Goal: Information Seeking & Learning: Learn about a topic

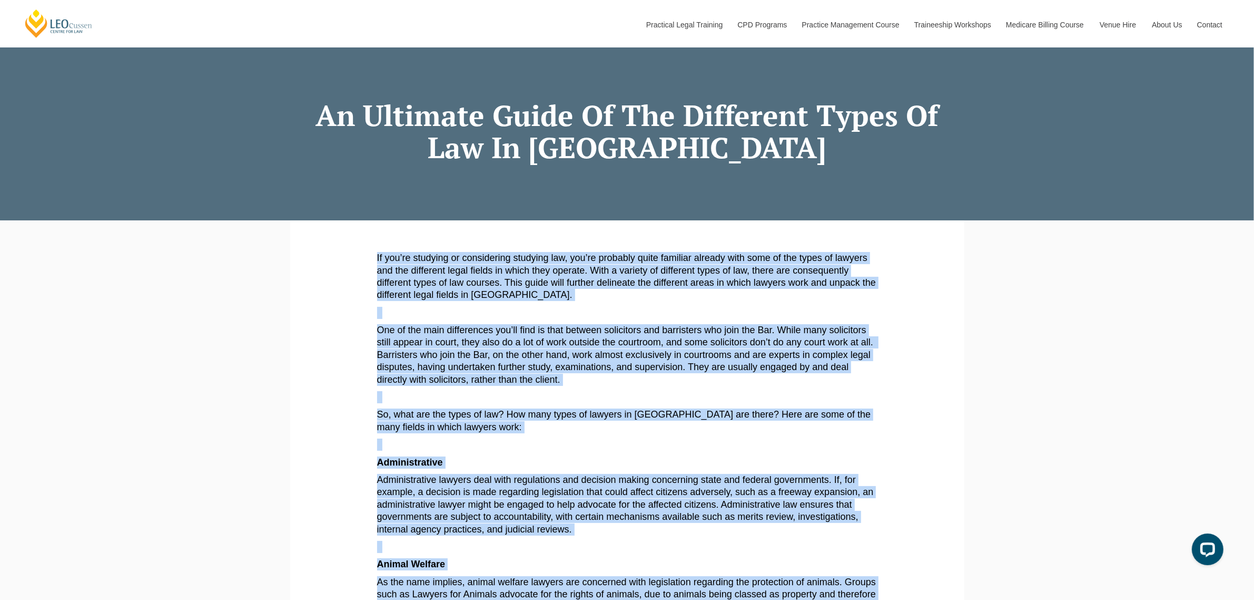
scroll to position [34, 0]
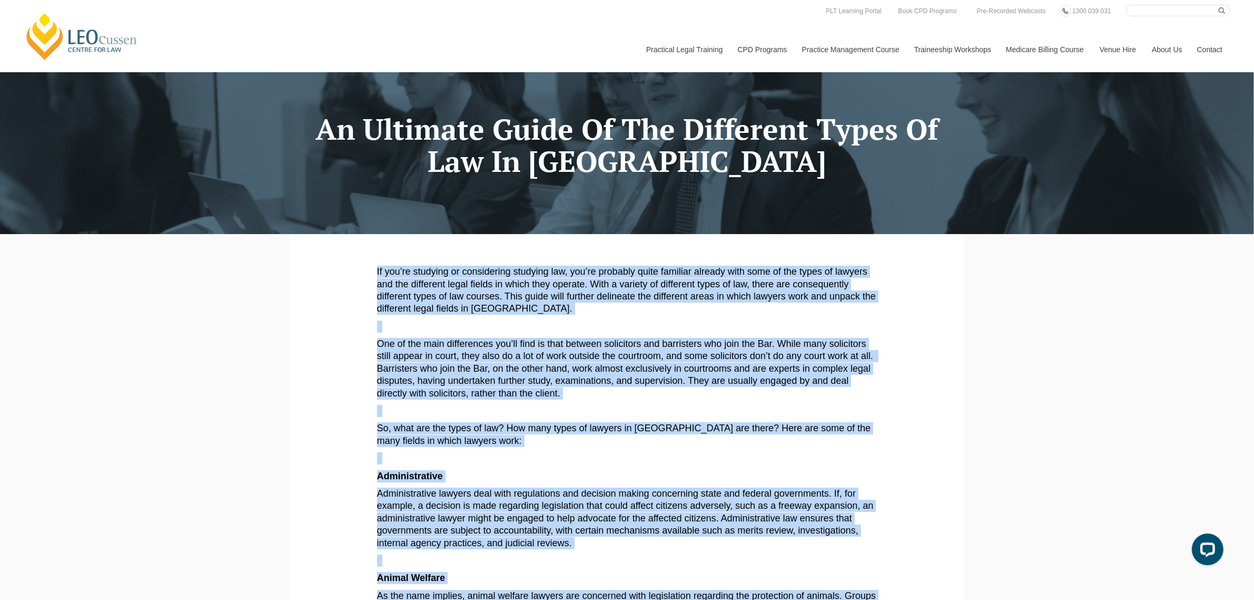
click at [1162, 13] on input "Search here" at bounding box center [1178, 11] width 104 height 12
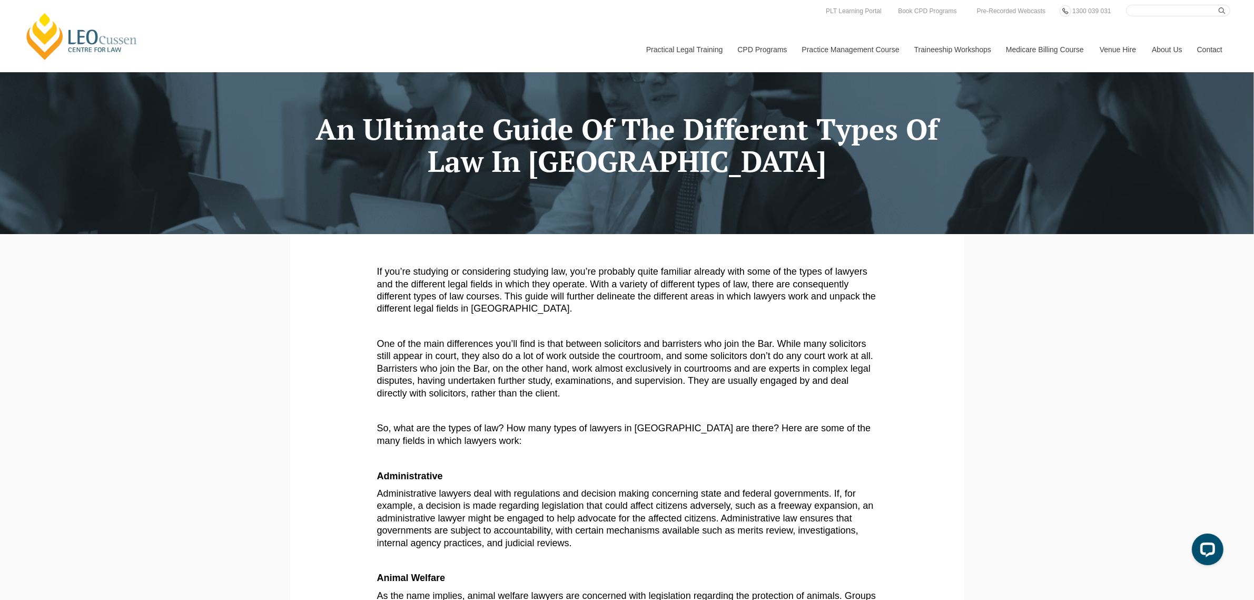
type input "choosing"
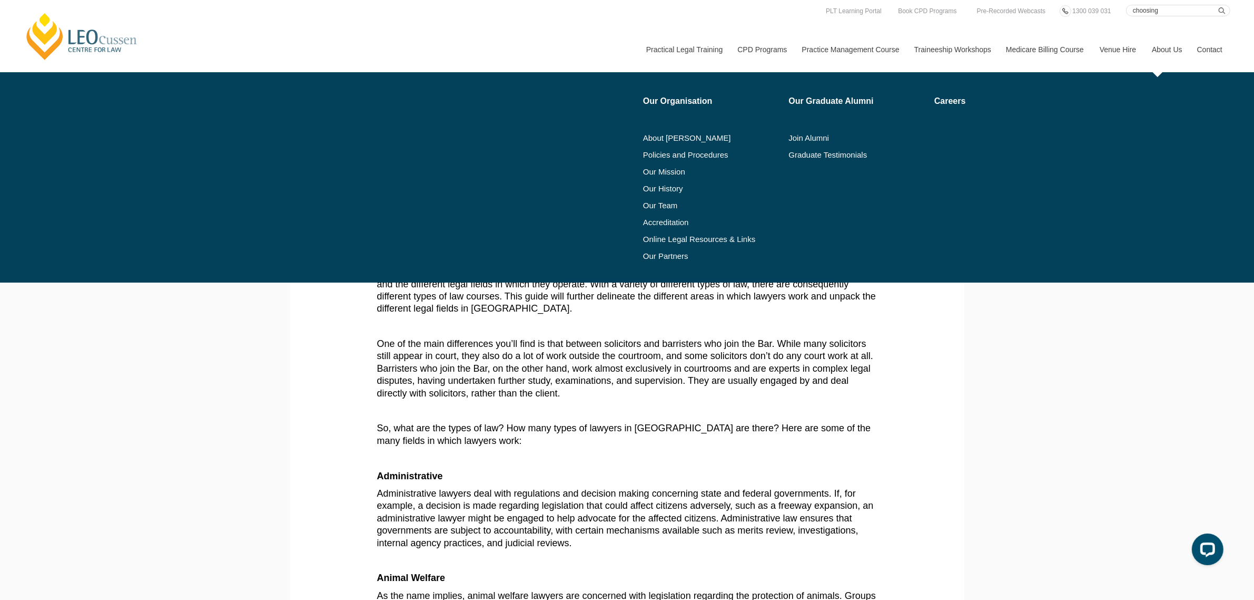
click at [1219, 5] on button "submit" at bounding box center [1225, 11] width 12 height 12
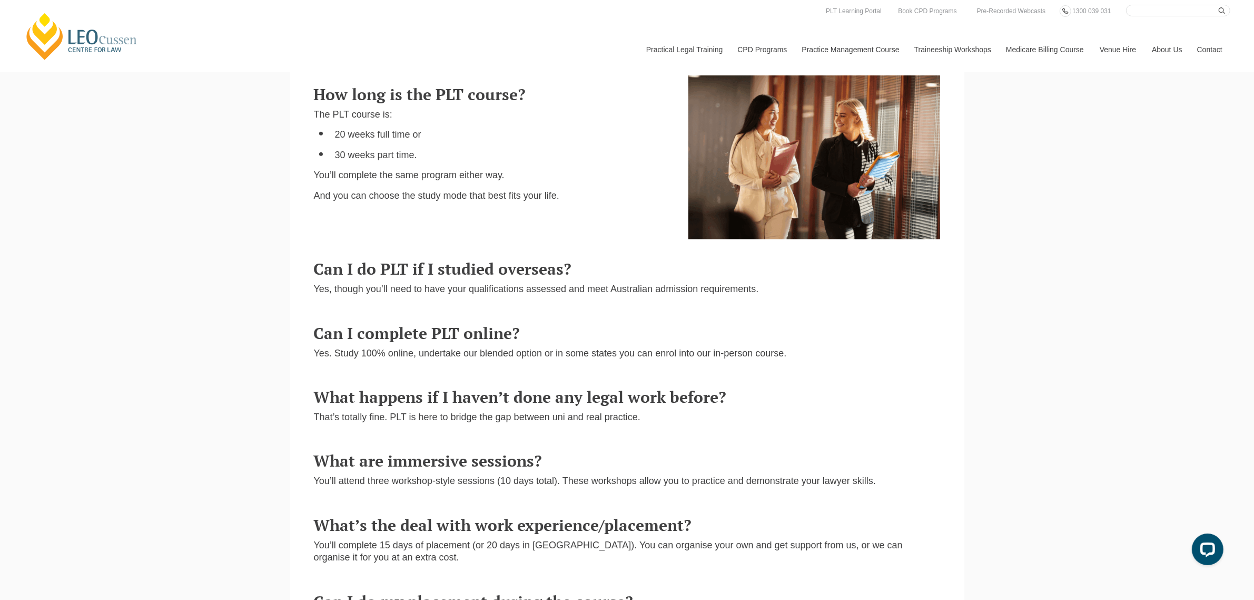
scroll to position [622, 0]
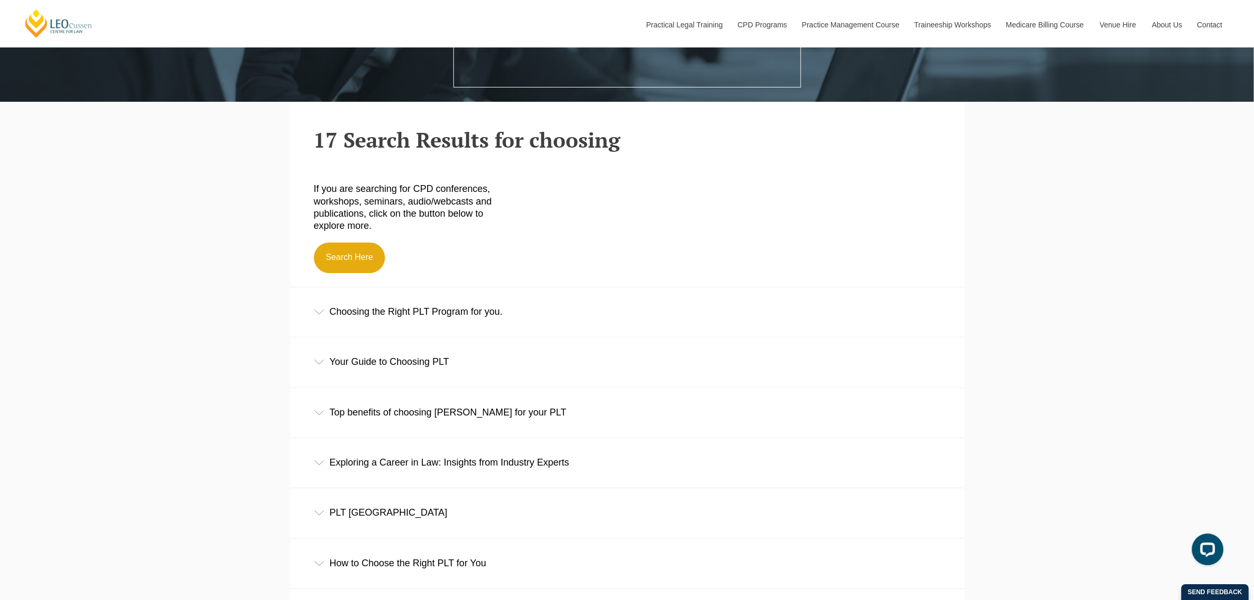
scroll to position [395, 0]
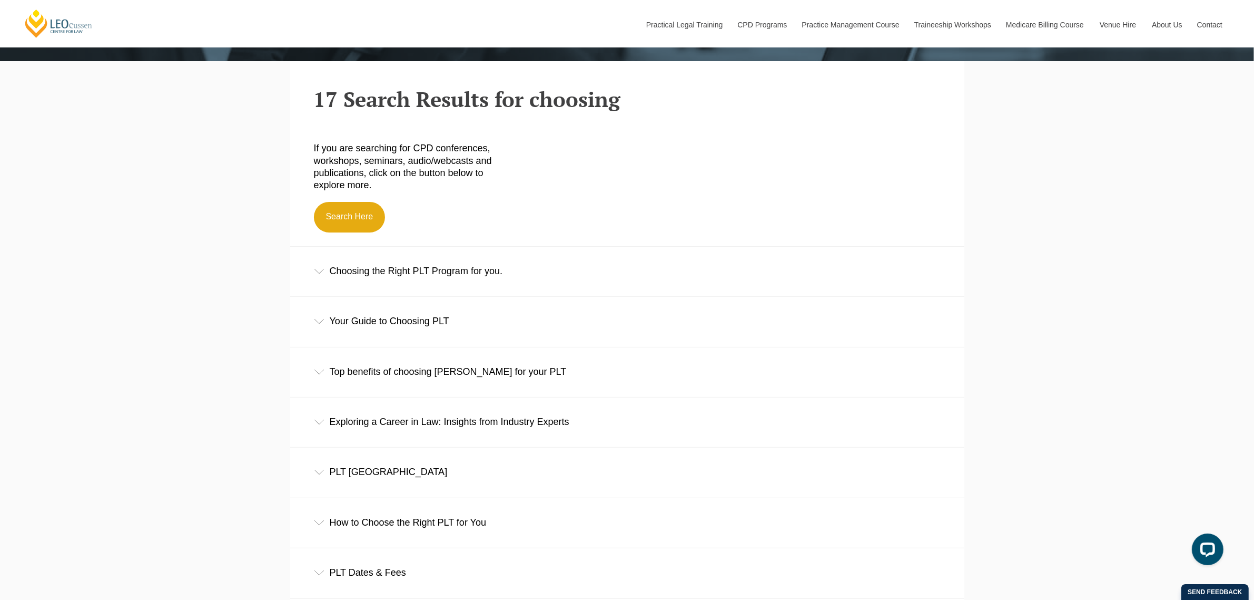
click at [357, 269] on div "Choosing the Right PLT Program for you." at bounding box center [627, 271] width 674 height 49
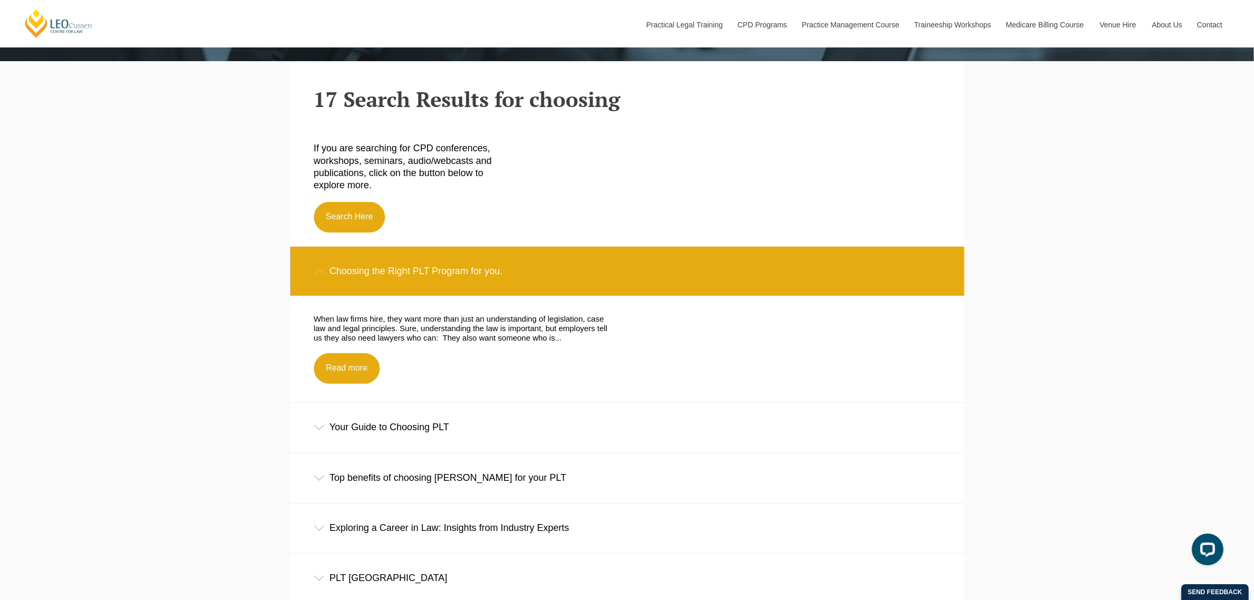
click at [352, 426] on div "Your Guide to Choosing PLT" at bounding box center [627, 427] width 674 height 49
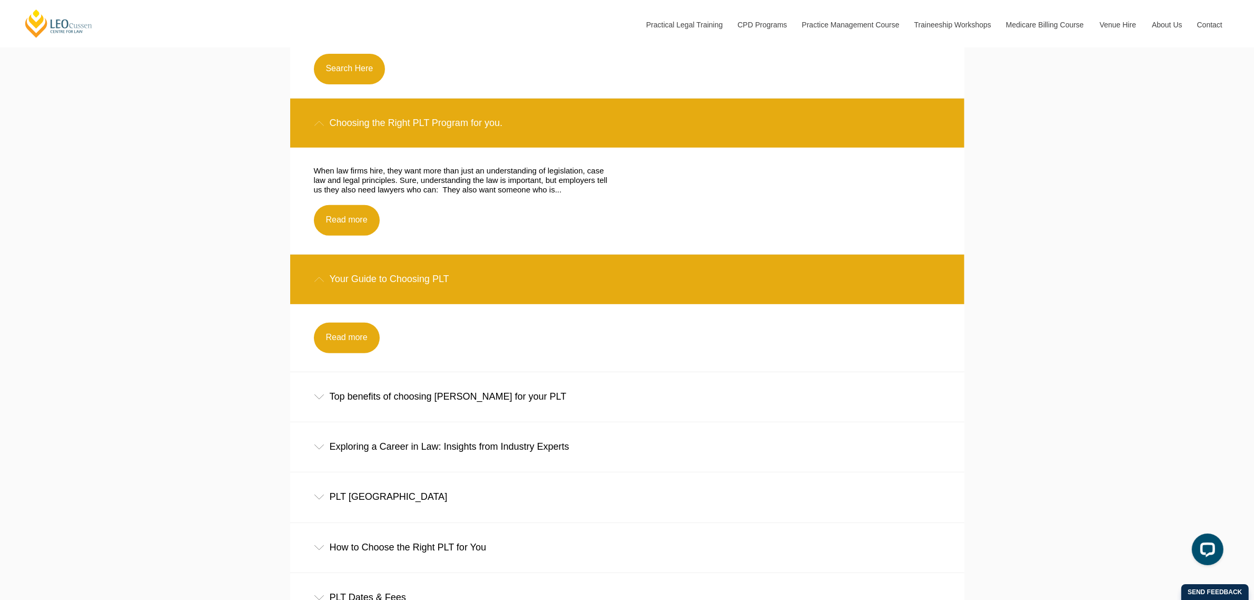
scroll to position [593, 0]
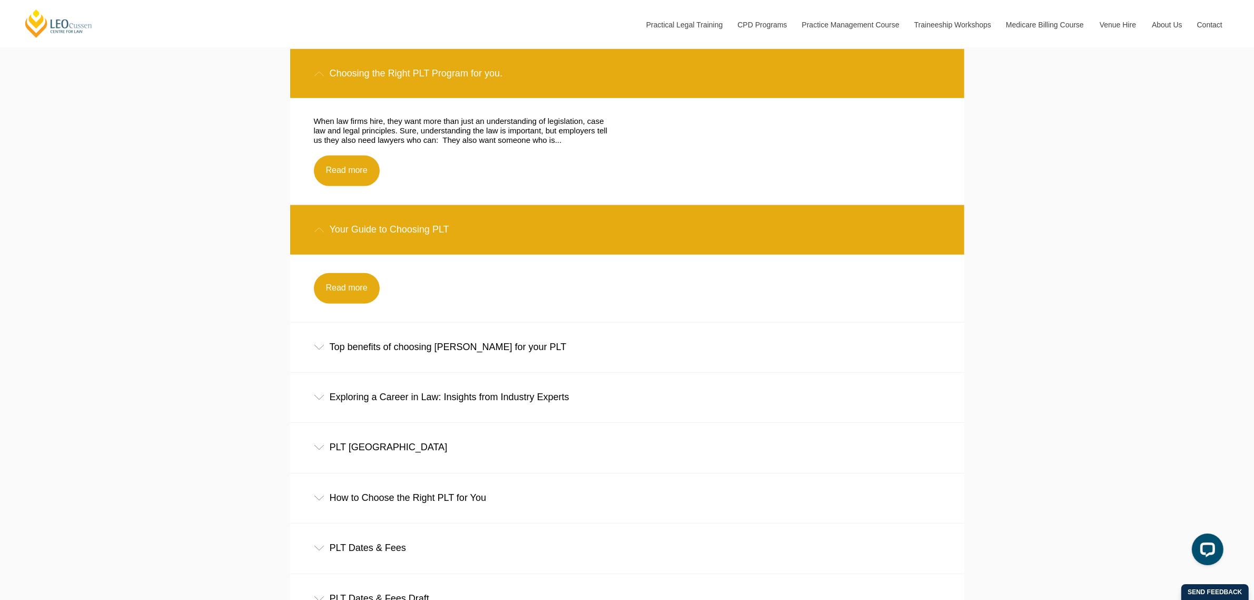
click at [364, 493] on div "How to Choose the Right PLT for You" at bounding box center [627, 497] width 674 height 49
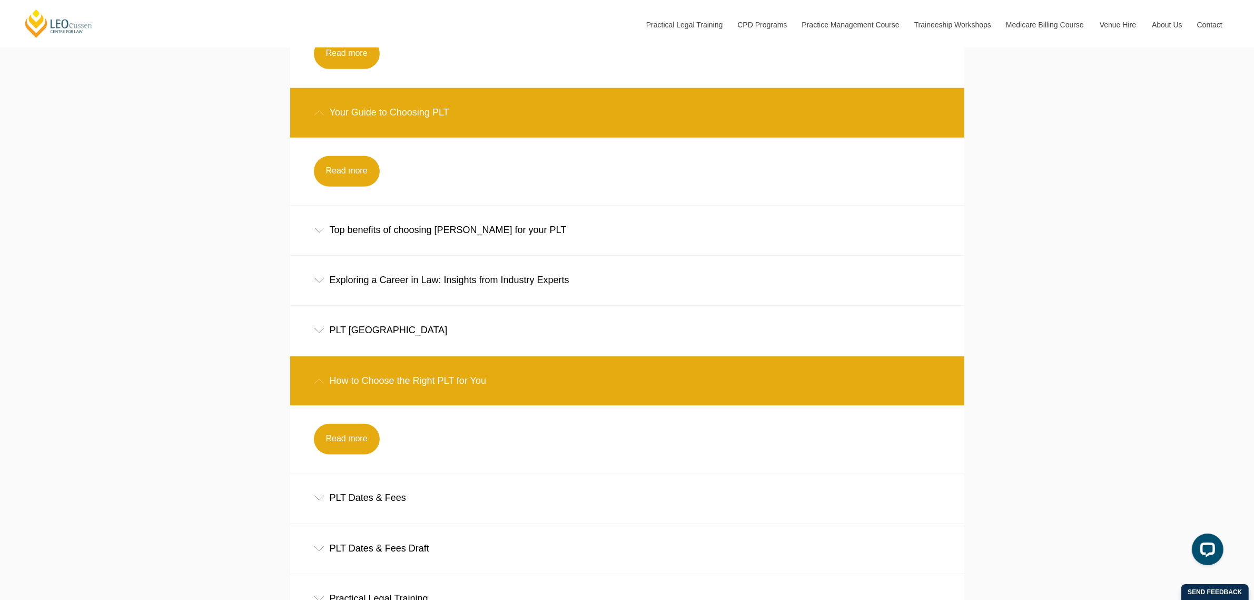
scroll to position [790, 0]
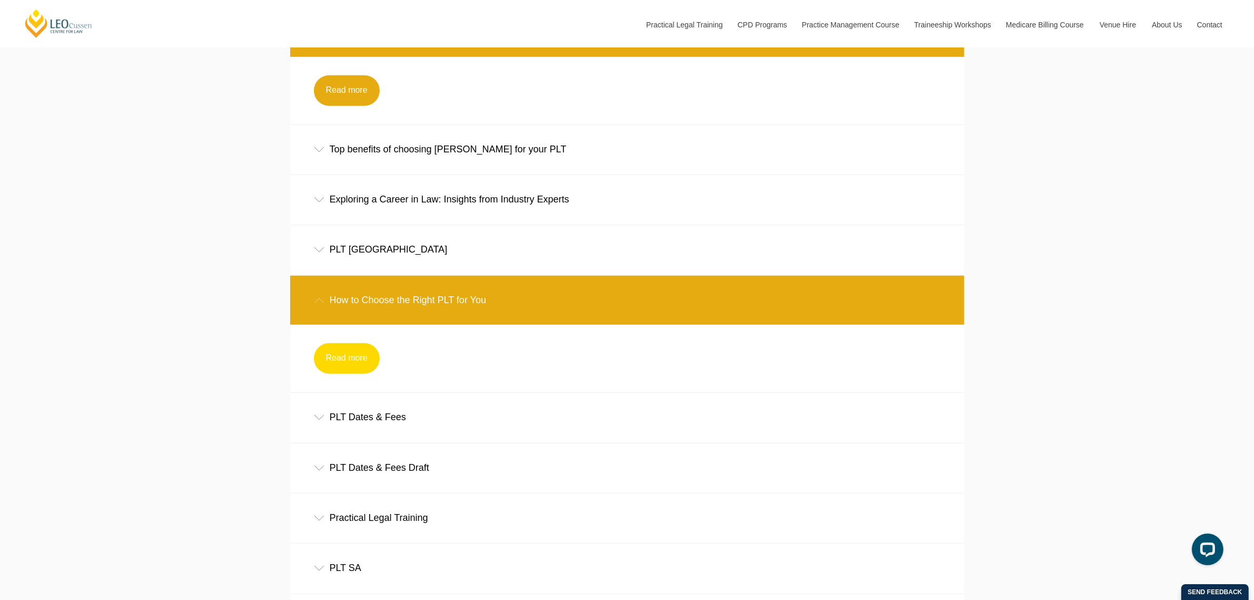
click at [349, 354] on link "Read more" at bounding box center [347, 358] width 66 height 31
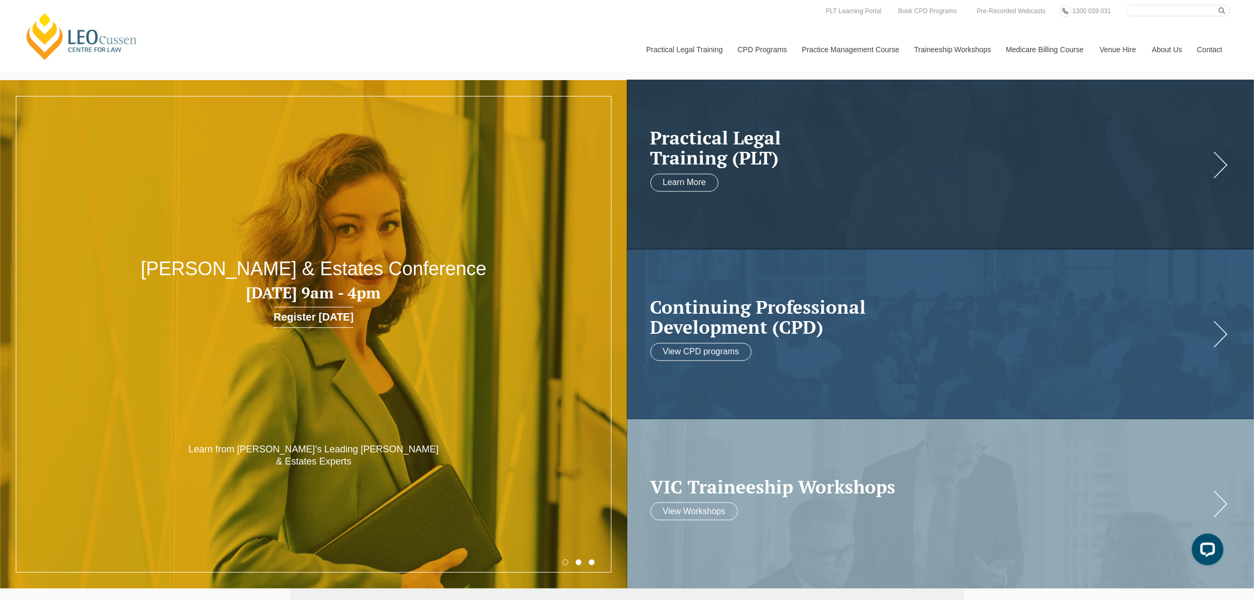
click at [1174, 15] on input "Search here" at bounding box center [1178, 11] width 104 height 12
type input "admission"
click at [1219, 5] on button "submit" at bounding box center [1225, 11] width 12 height 12
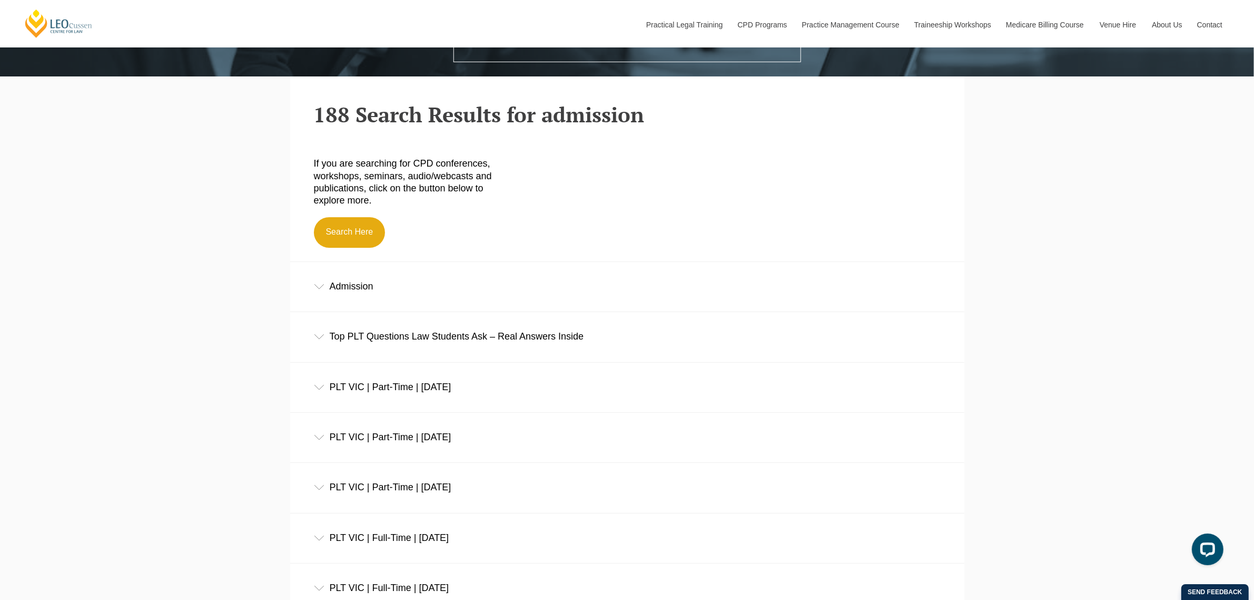
scroll to position [395, 0]
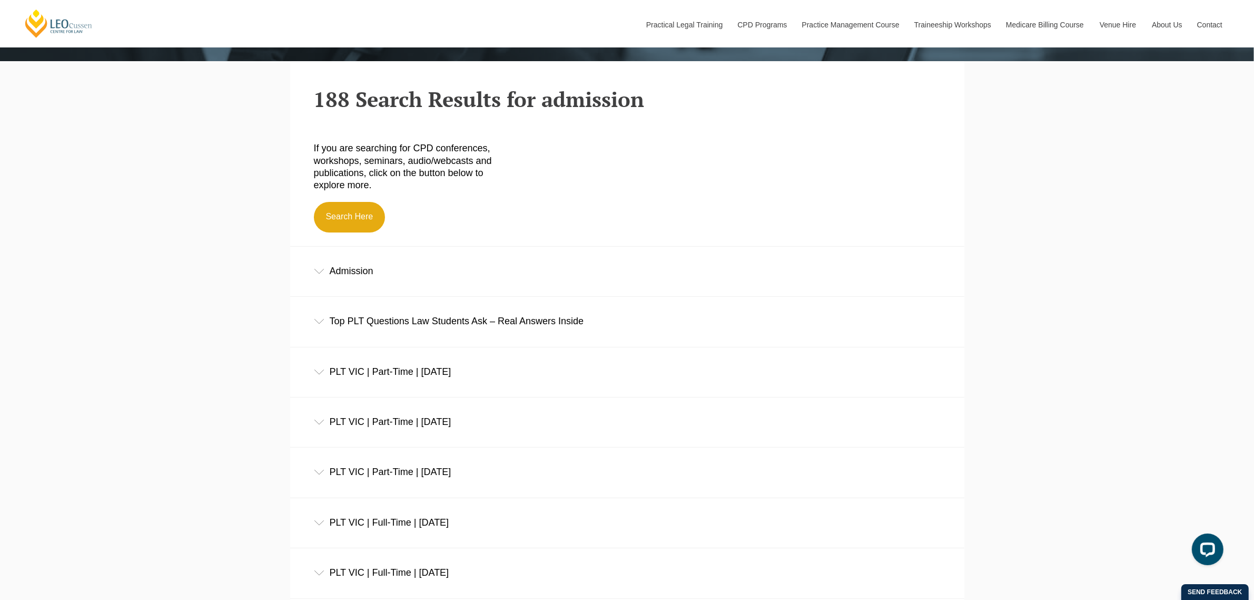
click at [349, 276] on div "Admission" at bounding box center [627, 271] width 674 height 49
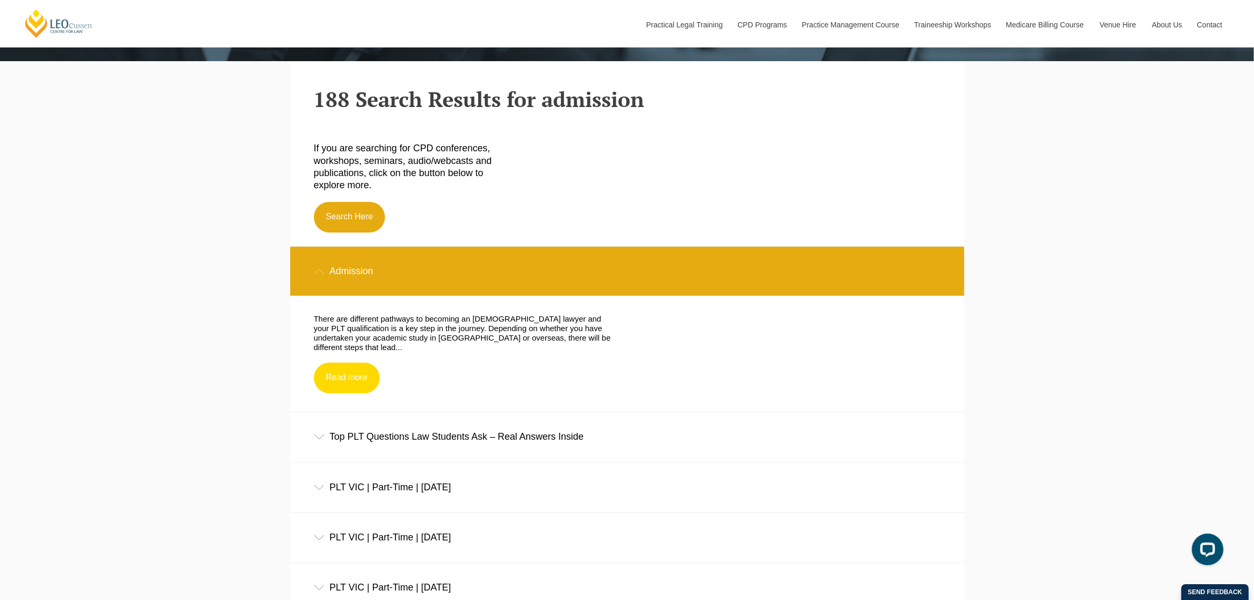
click at [347, 369] on link "Read more" at bounding box center [347, 377] width 66 height 31
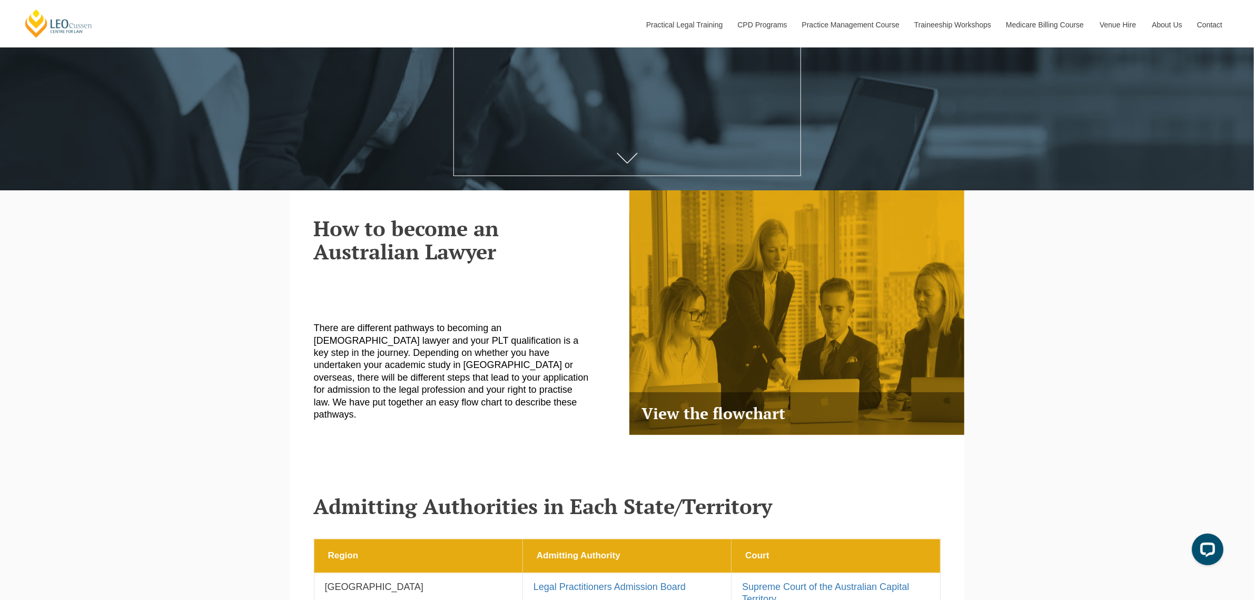
scroll to position [263, 0]
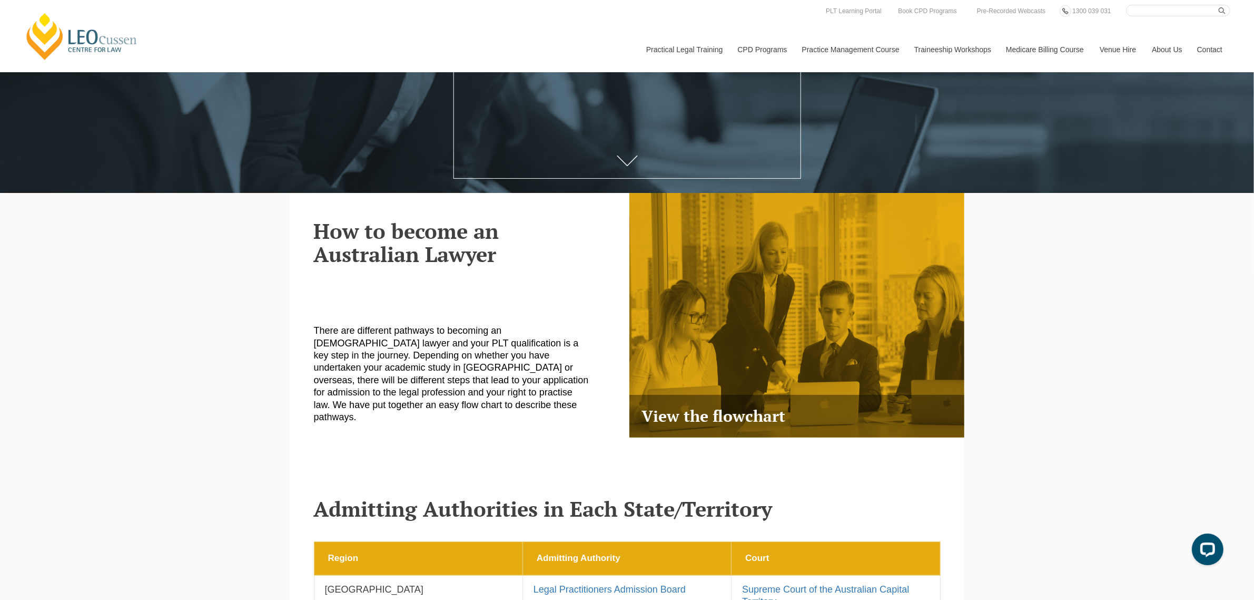
click at [1164, 9] on input "Search here" at bounding box center [1178, 11] width 104 height 12
type input "admitted"
click at [1219, 5] on button "submit" at bounding box center [1225, 11] width 12 height 12
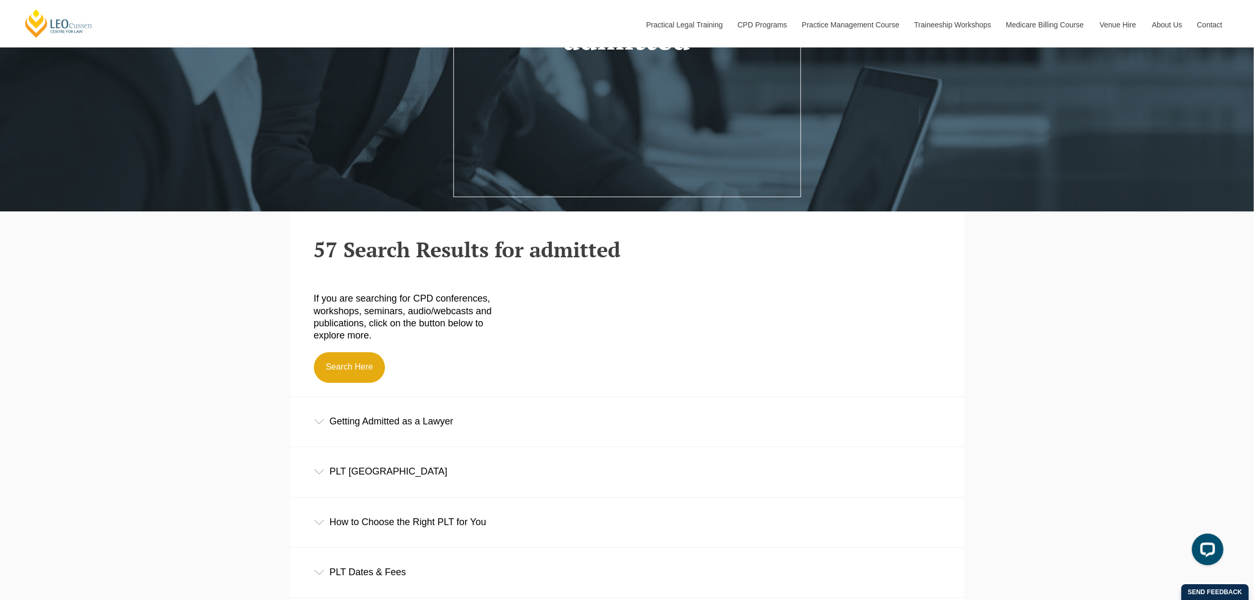
scroll to position [329, 0]
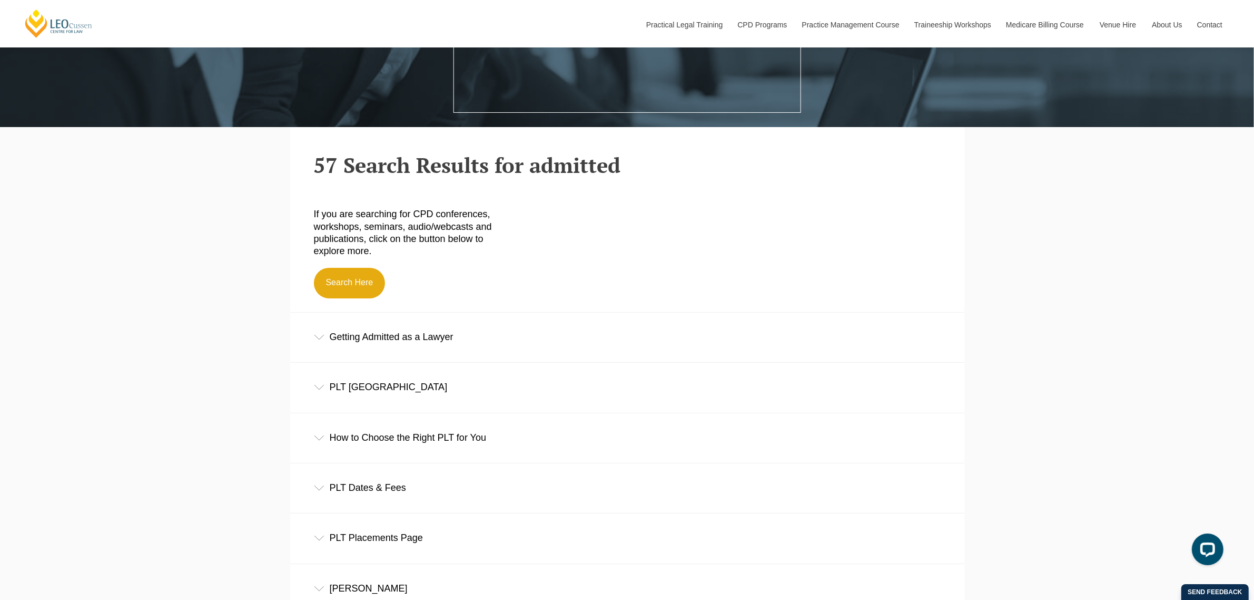
click at [417, 336] on div "Getting Admitted as a Lawyer" at bounding box center [627, 336] width 674 height 49
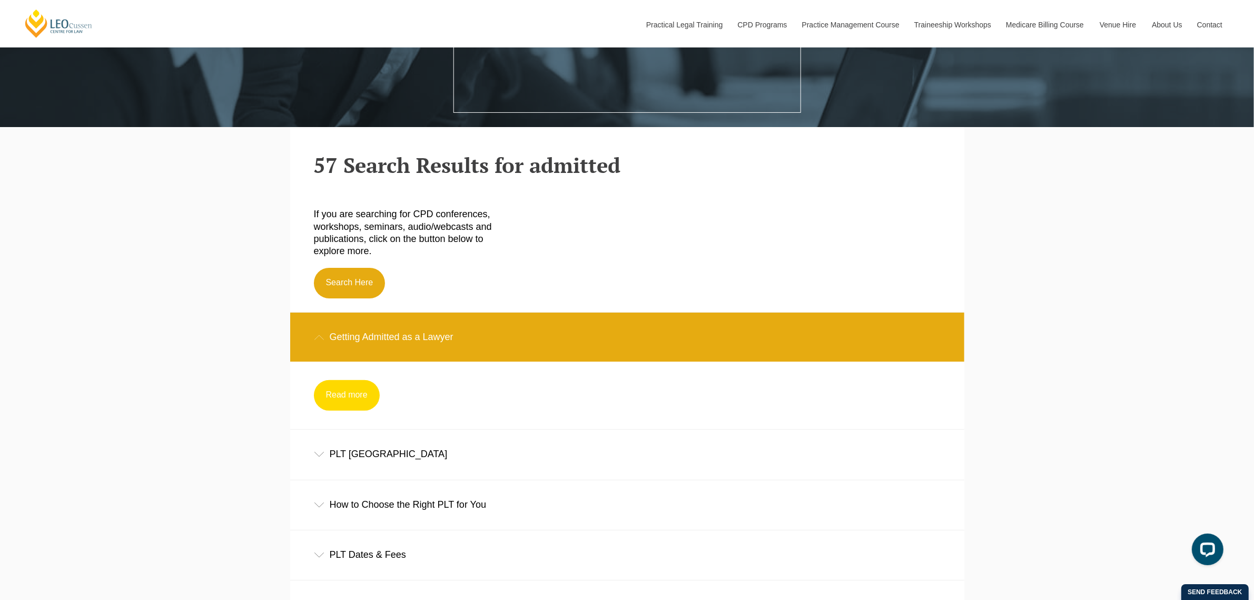
click at [351, 394] on link "Read more" at bounding box center [347, 395] width 66 height 31
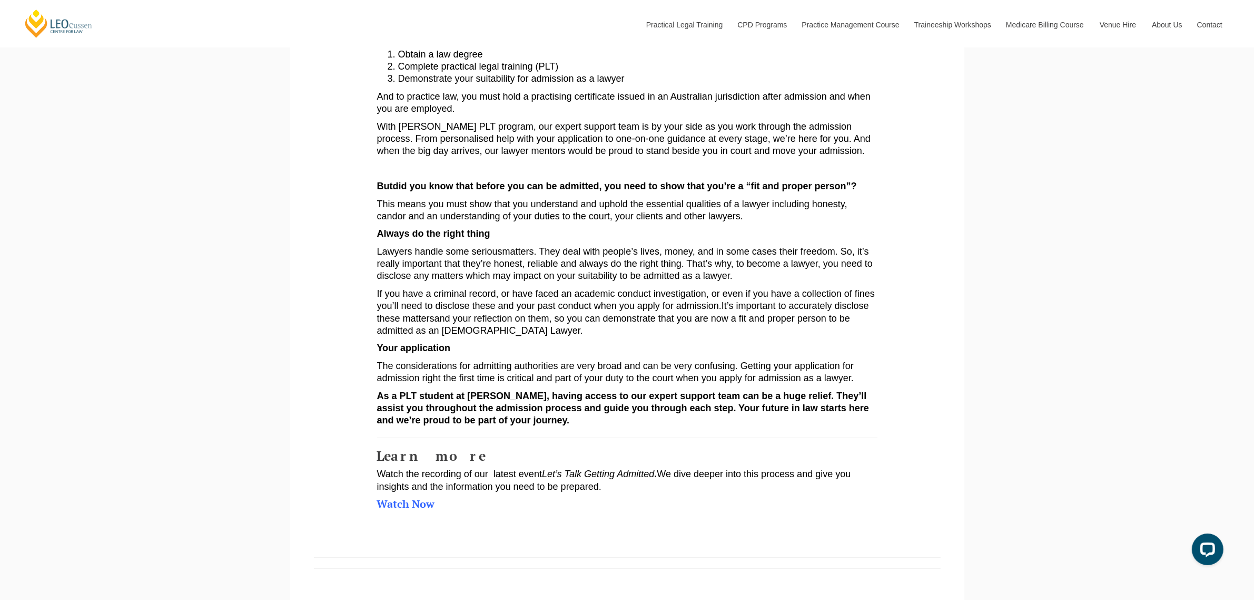
scroll to position [527, 0]
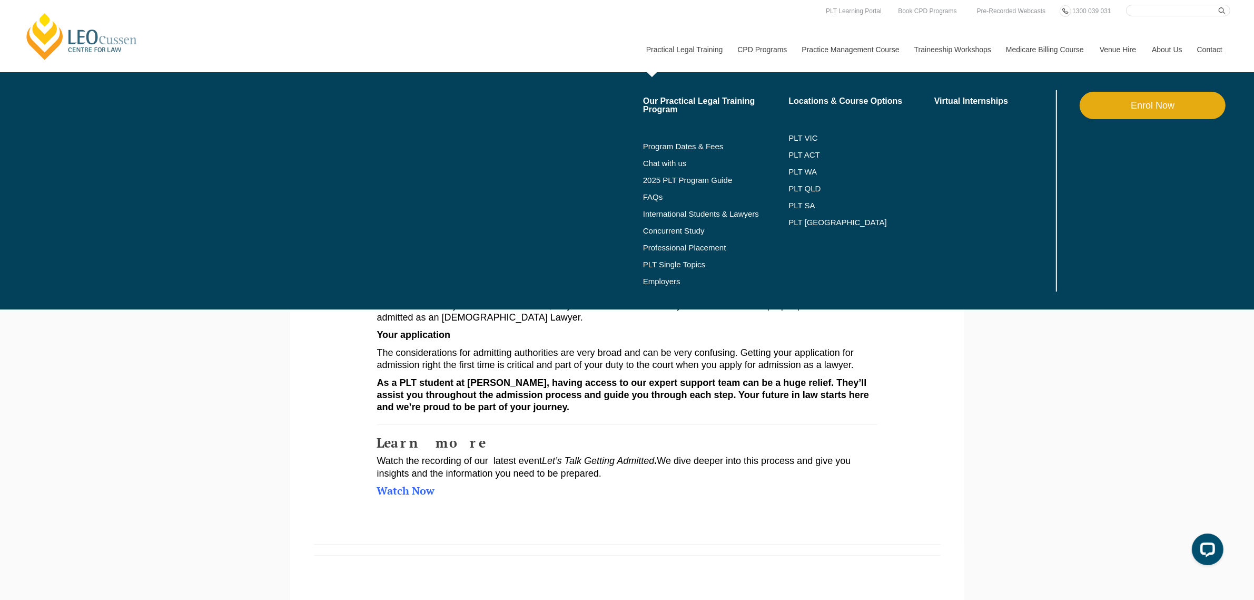
click at [653, 48] on link "Practical Legal Training" at bounding box center [685, 49] width 92 height 45
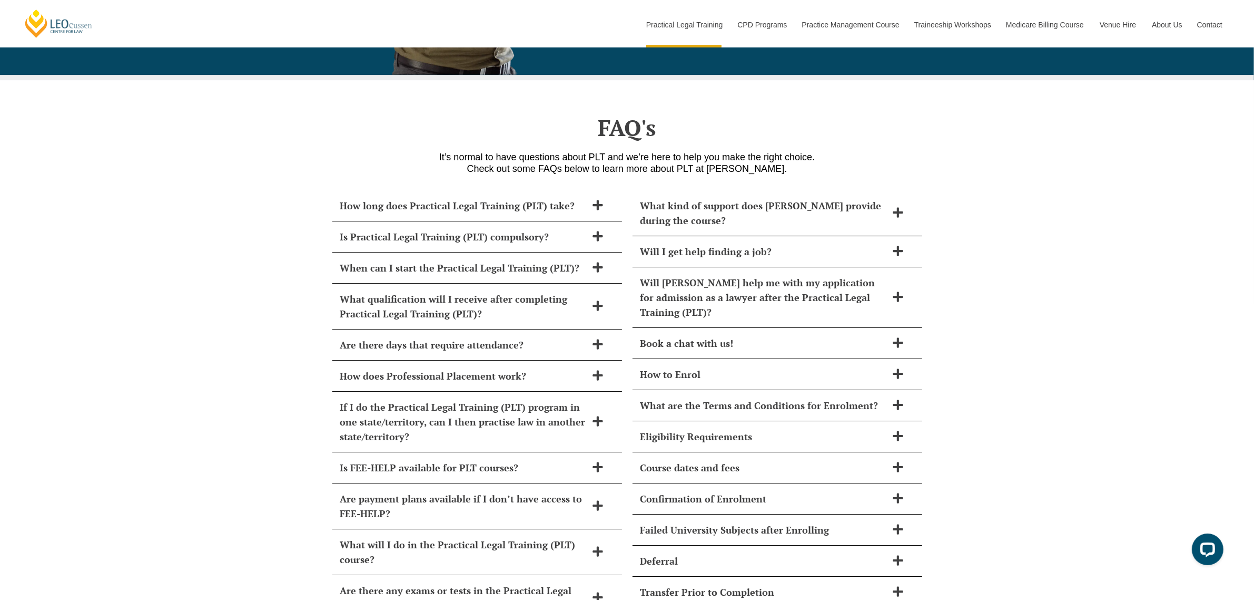
scroll to position [4412, 0]
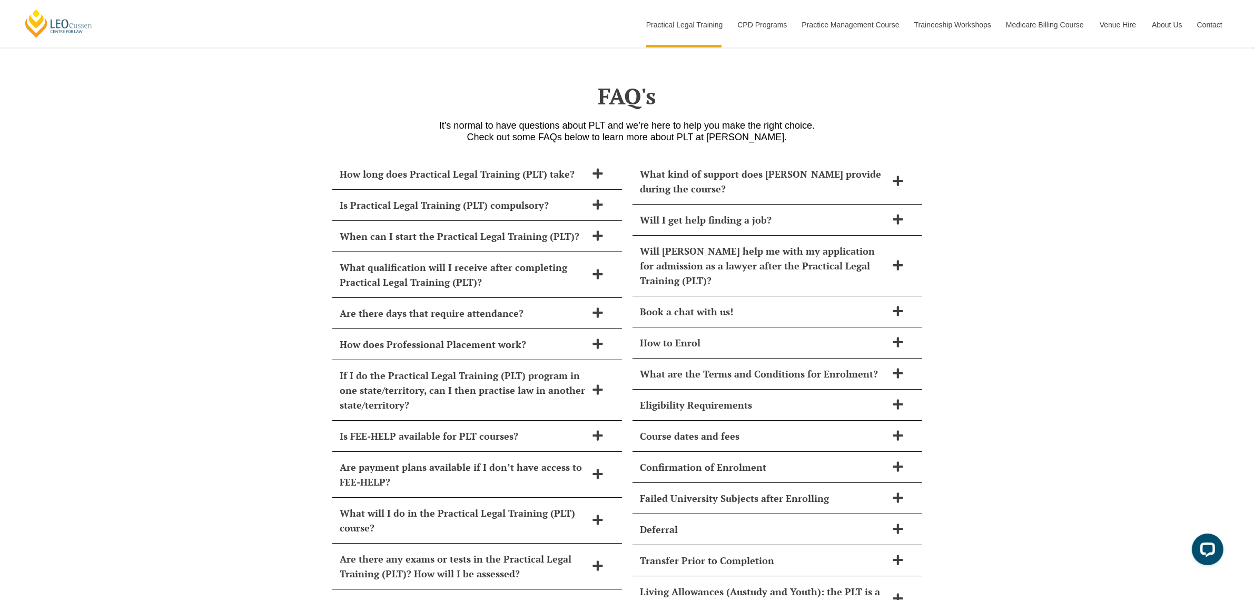
click at [641, 83] on h2 "FAQ's" at bounding box center [627, 96] width 601 height 26
click at [642, 83] on h2 "FAQ's" at bounding box center [627, 96] width 601 height 26
click at [675, 83] on h2 "FAQ's" at bounding box center [627, 96] width 601 height 26
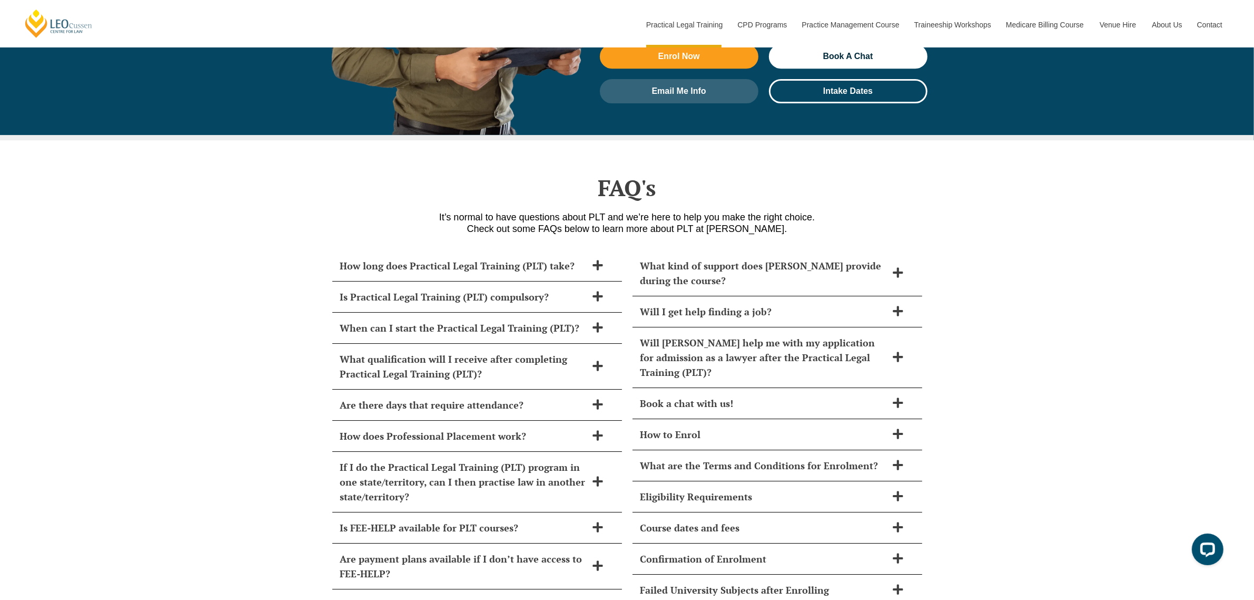
scroll to position [4281, 0]
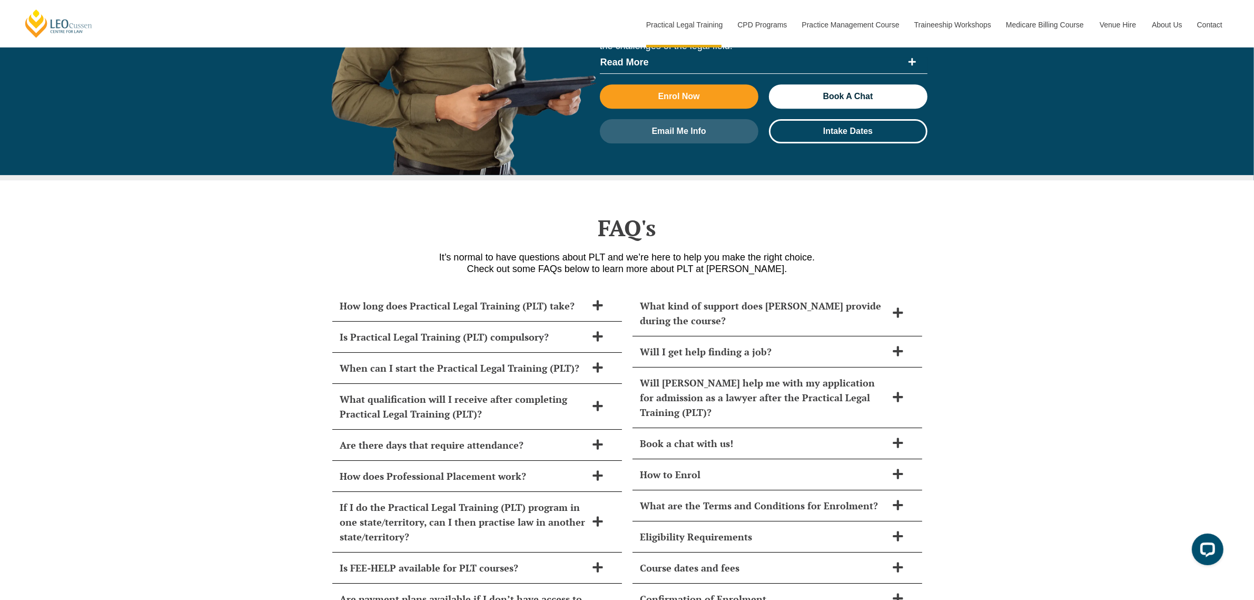
click at [552, 214] on h2 "FAQ's" at bounding box center [627, 227] width 601 height 26
drag, startPoint x: 556, startPoint y: 198, endPoint x: 784, endPoint y: 205, distance: 228.3
click at [784, 214] on h2 "FAQ's" at bounding box center [627, 227] width 601 height 26
click at [565, 251] on p "It’s normal to have questions about PLT and we’re here to help you make the rig…" at bounding box center [627, 262] width 601 height 23
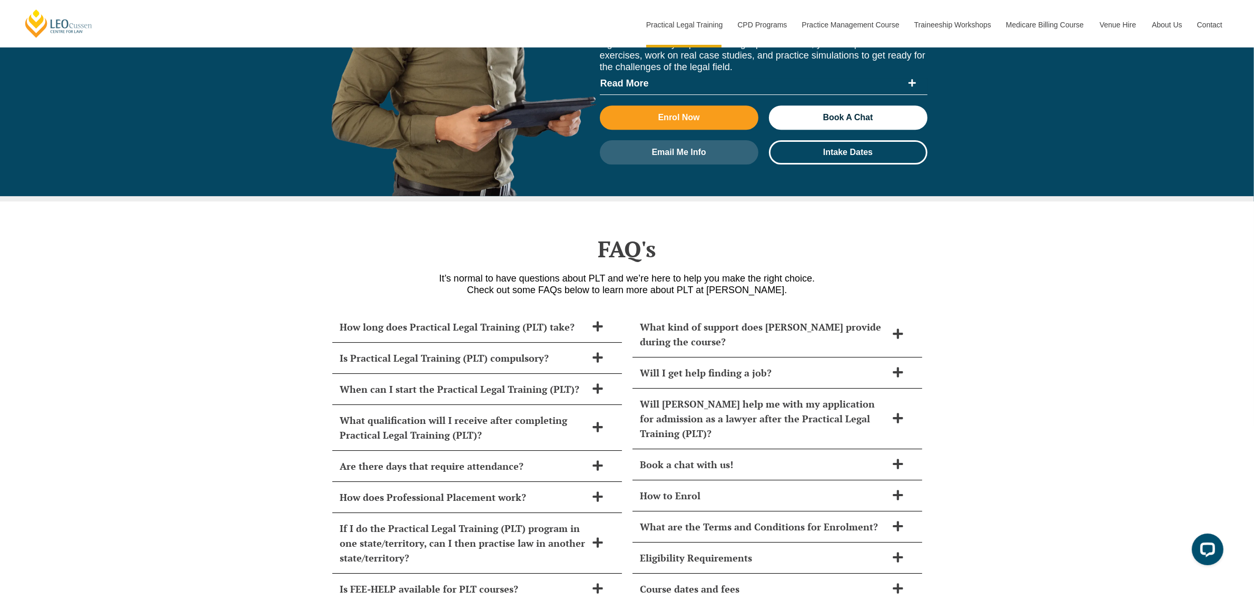
scroll to position [4215, 0]
